Goal: Task Accomplishment & Management: Manage account settings

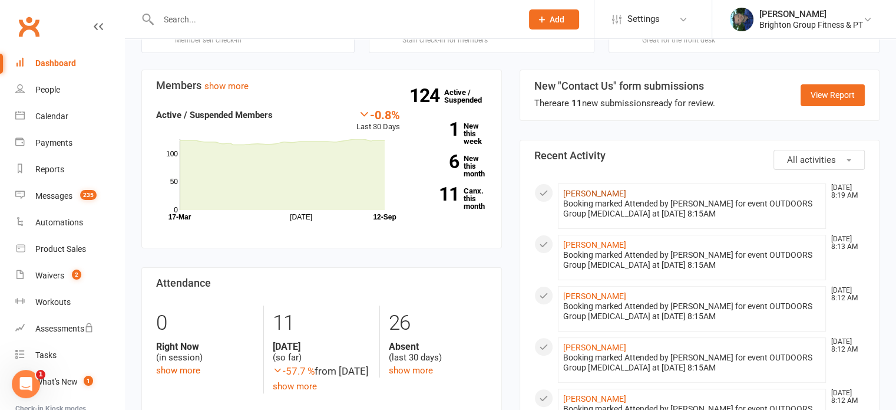
click at [582, 189] on link "Joanne Brazil" at bounding box center [594, 193] width 63 height 9
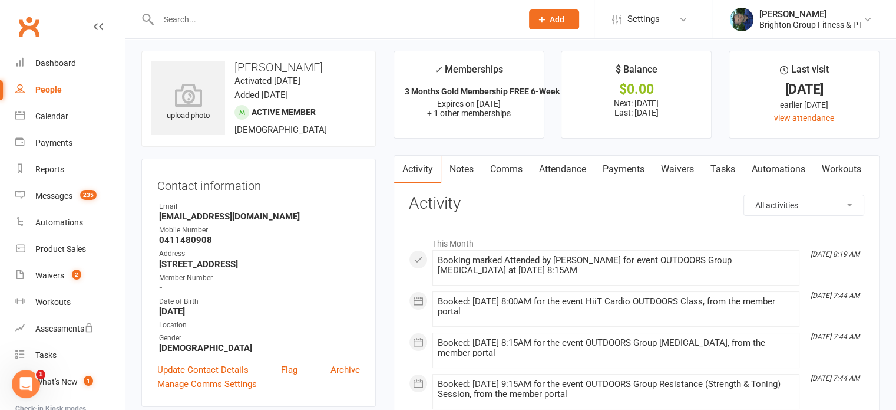
scroll to position [5, 0]
click at [631, 173] on link "Payments" at bounding box center [624, 169] width 58 height 27
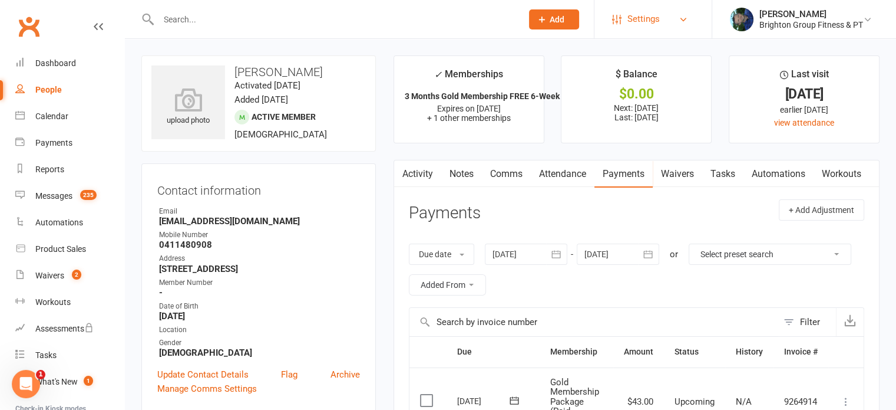
click at [642, 15] on span "Settings" at bounding box center [644, 19] width 32 height 27
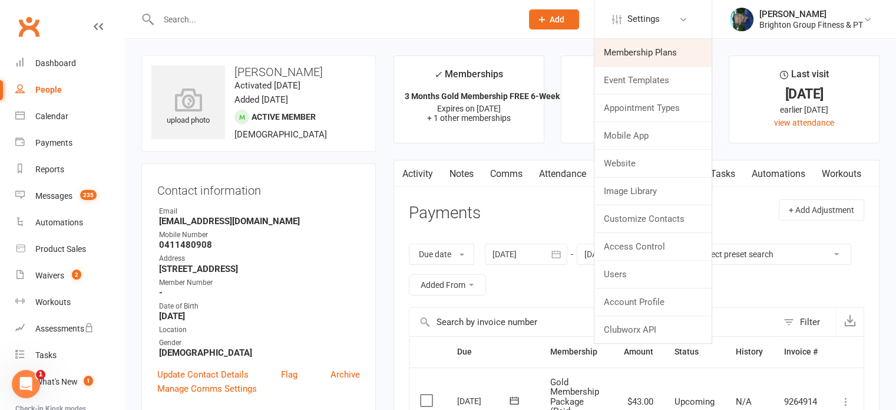
click at [636, 50] on link "Membership Plans" at bounding box center [653, 52] width 117 height 27
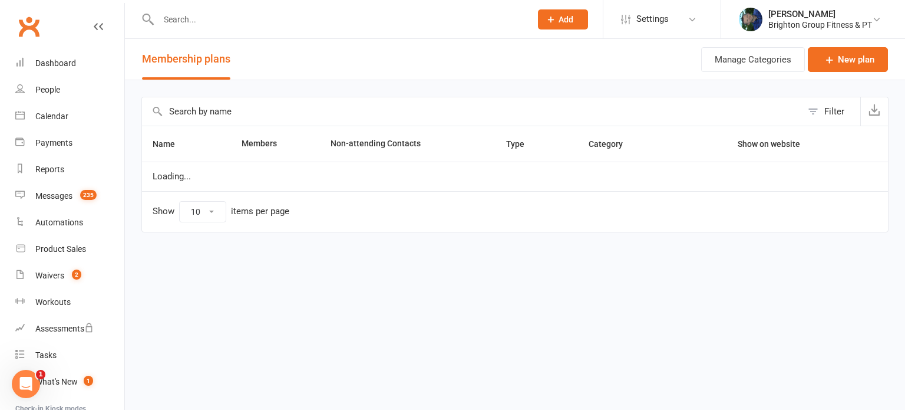
select select "100"
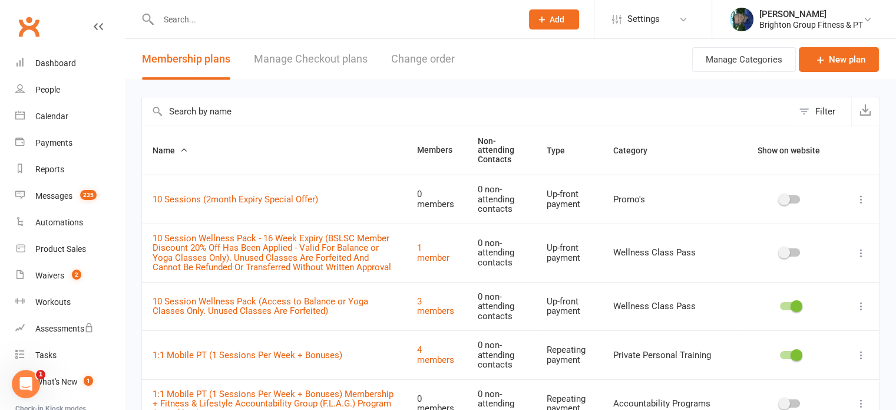
click at [206, 113] on input "text" at bounding box center [467, 111] width 651 height 28
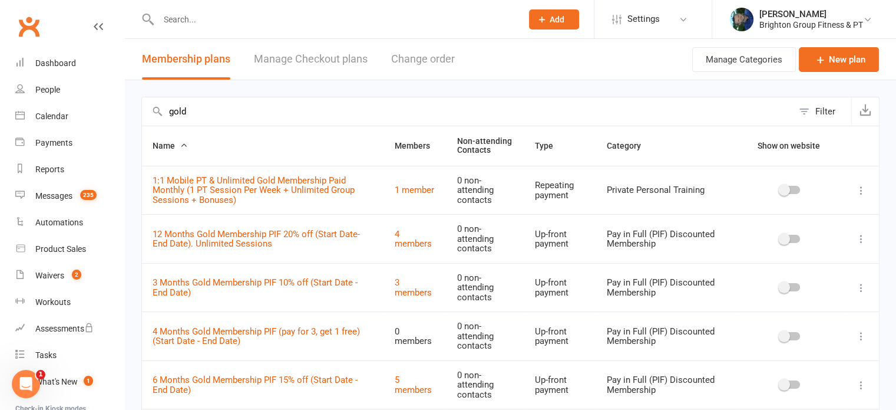
type input "gold"
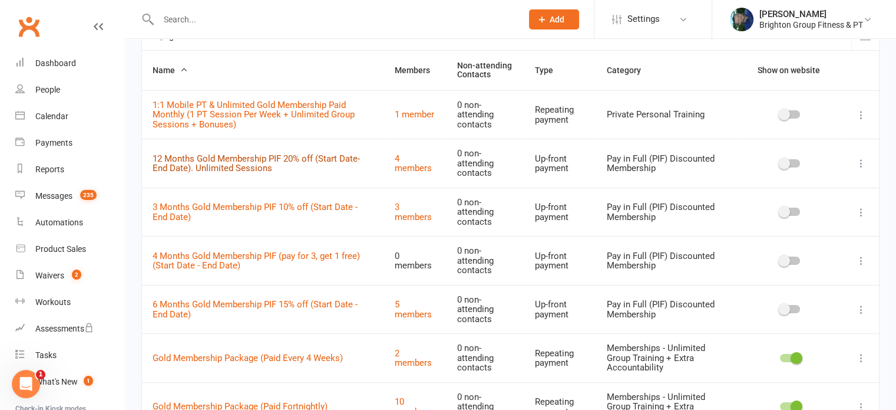
scroll to position [78, 0]
